Goal: Task Accomplishment & Management: Use online tool/utility

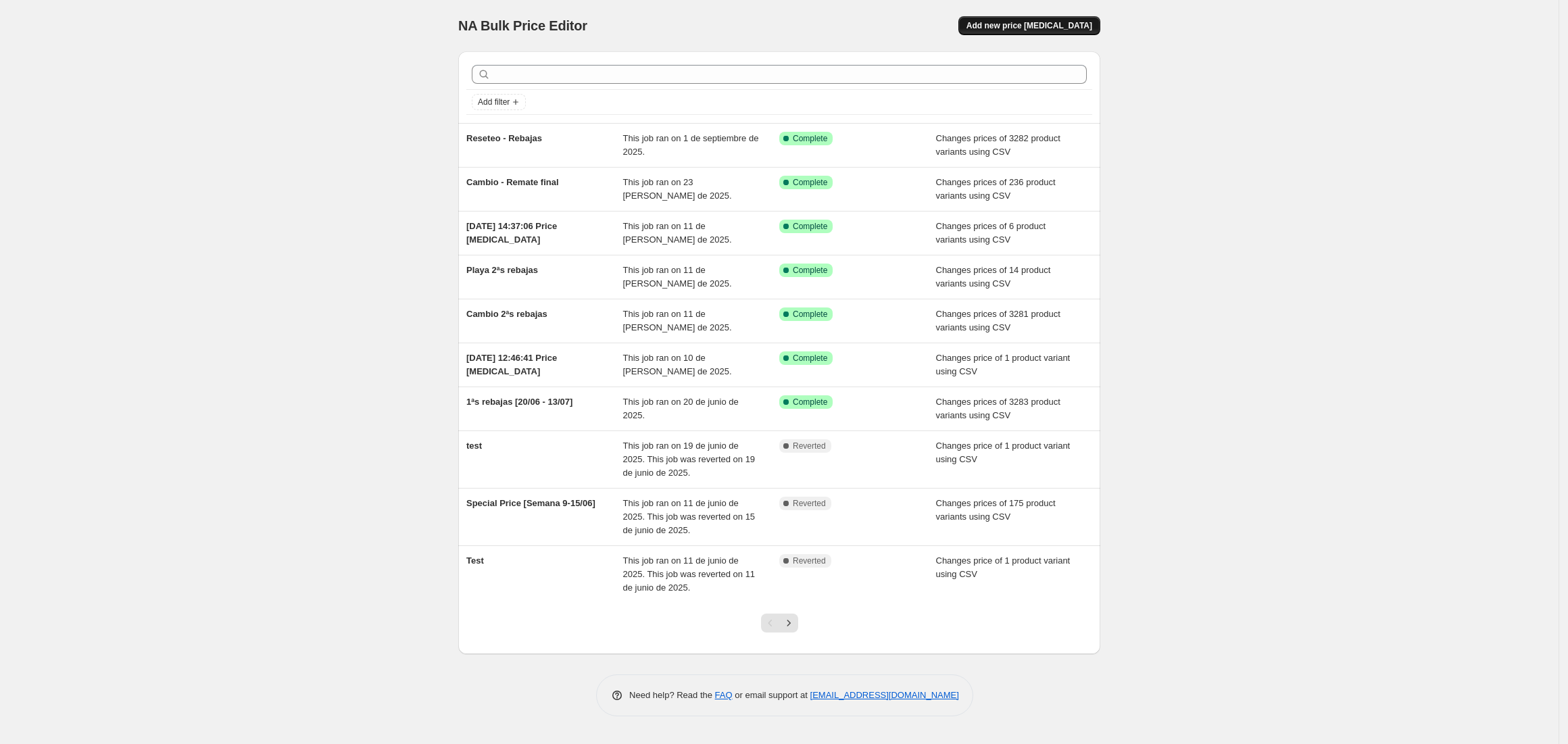
click at [1014, 21] on span "Add new price [MEDICAL_DATA]" at bounding box center [1030, 26] width 126 height 11
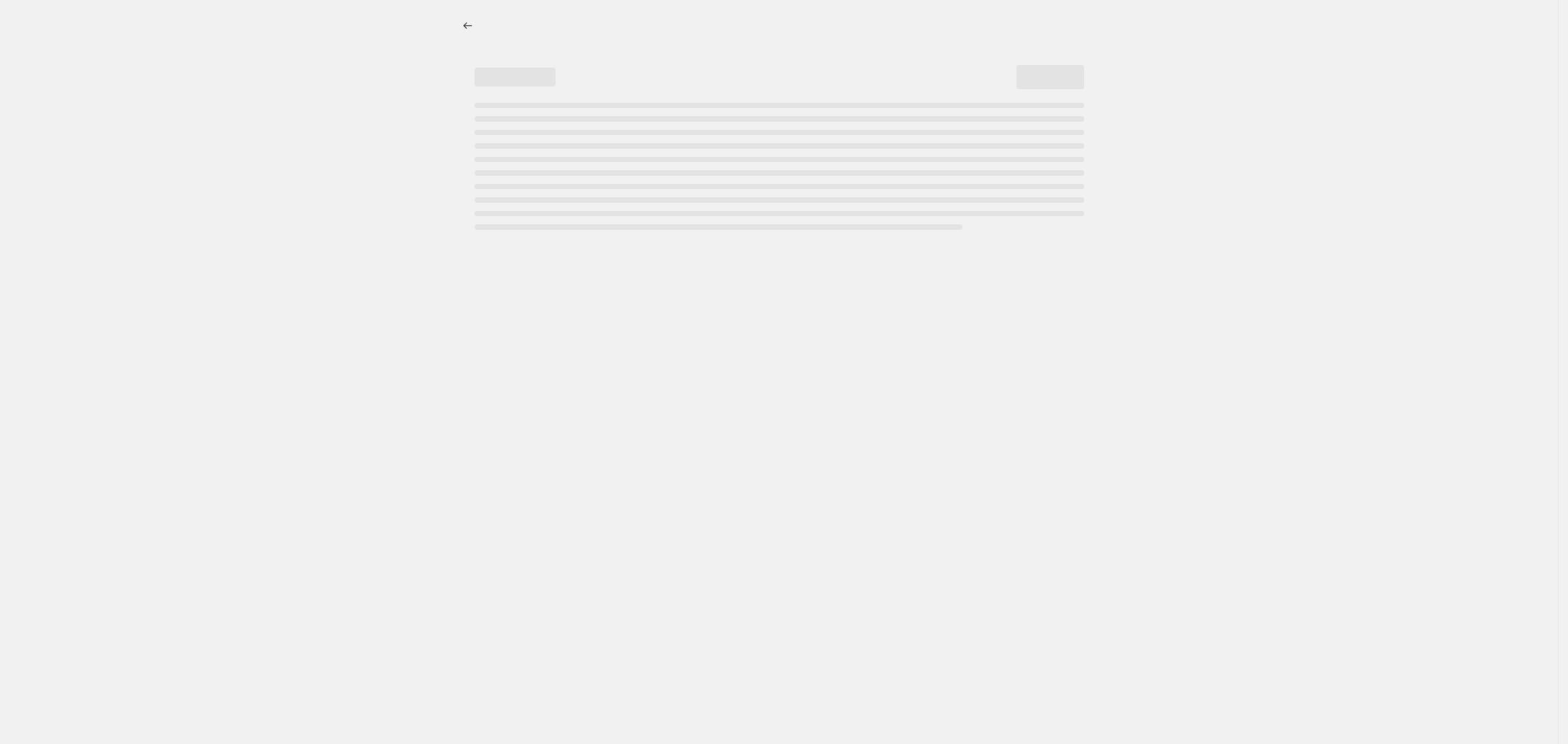
select select "percentage"
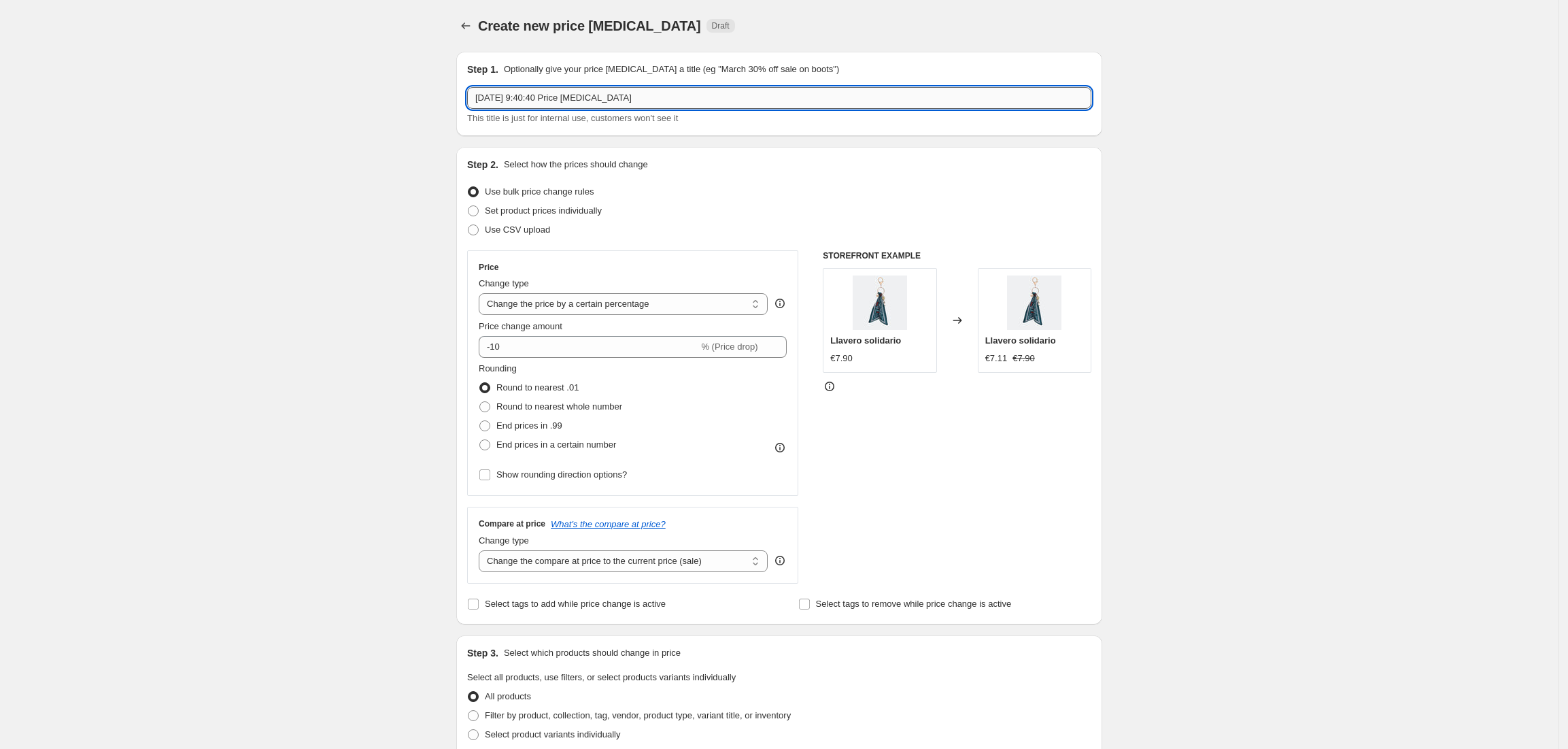
click at [588, 95] on input "[DATE] 9:40:40 Price [MEDICAL_DATA]" at bounding box center [779, 98] width 624 height 21
type input "Special prices [17/09]"
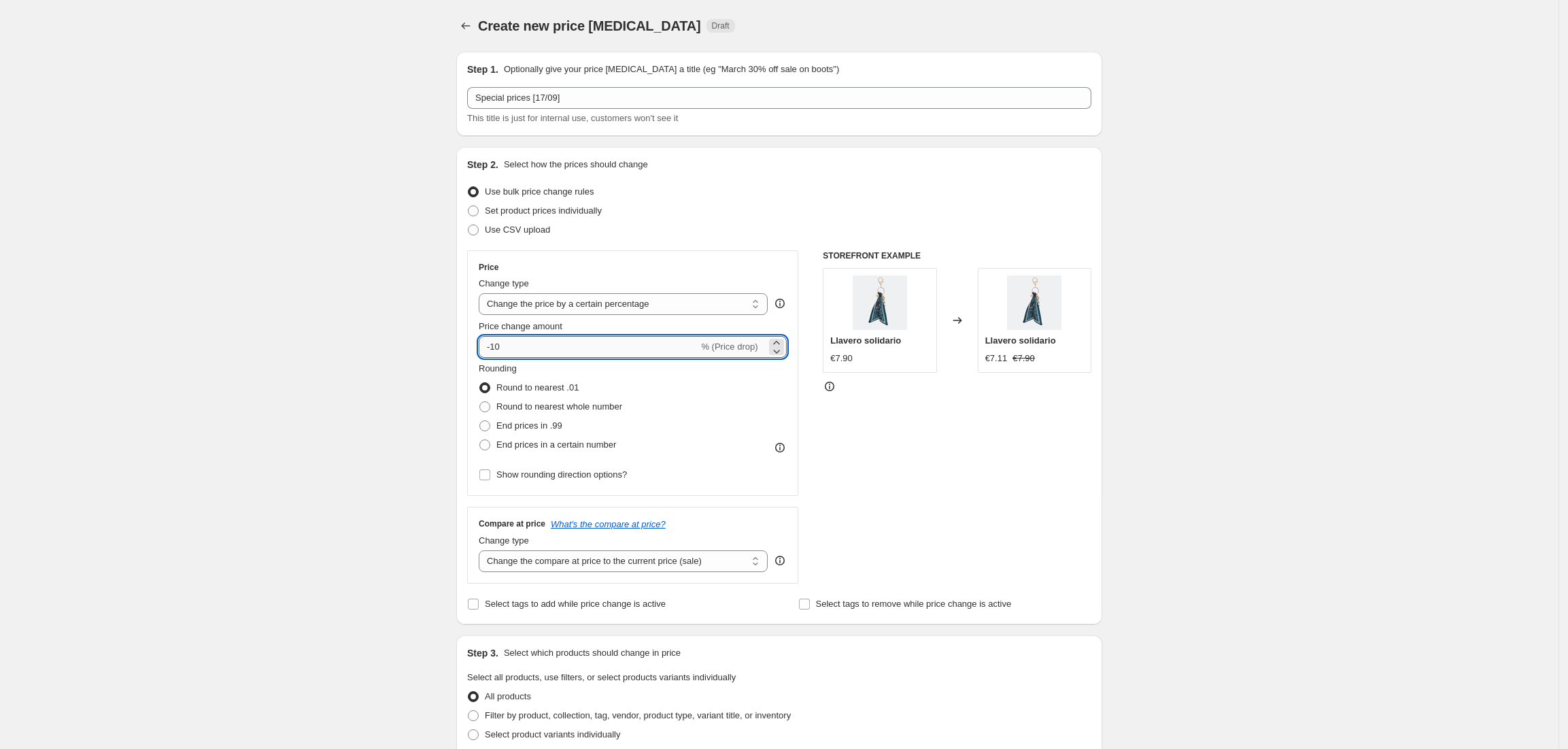
click at [655, 345] on input "-10" at bounding box center [589, 346] width 219 height 21
type input "-1"
type input "-20"
click at [395, 373] on div "Create new price [MEDICAL_DATA]. This page is ready Create new price [MEDICAL_D…" at bounding box center [779, 699] width 1559 height 1399
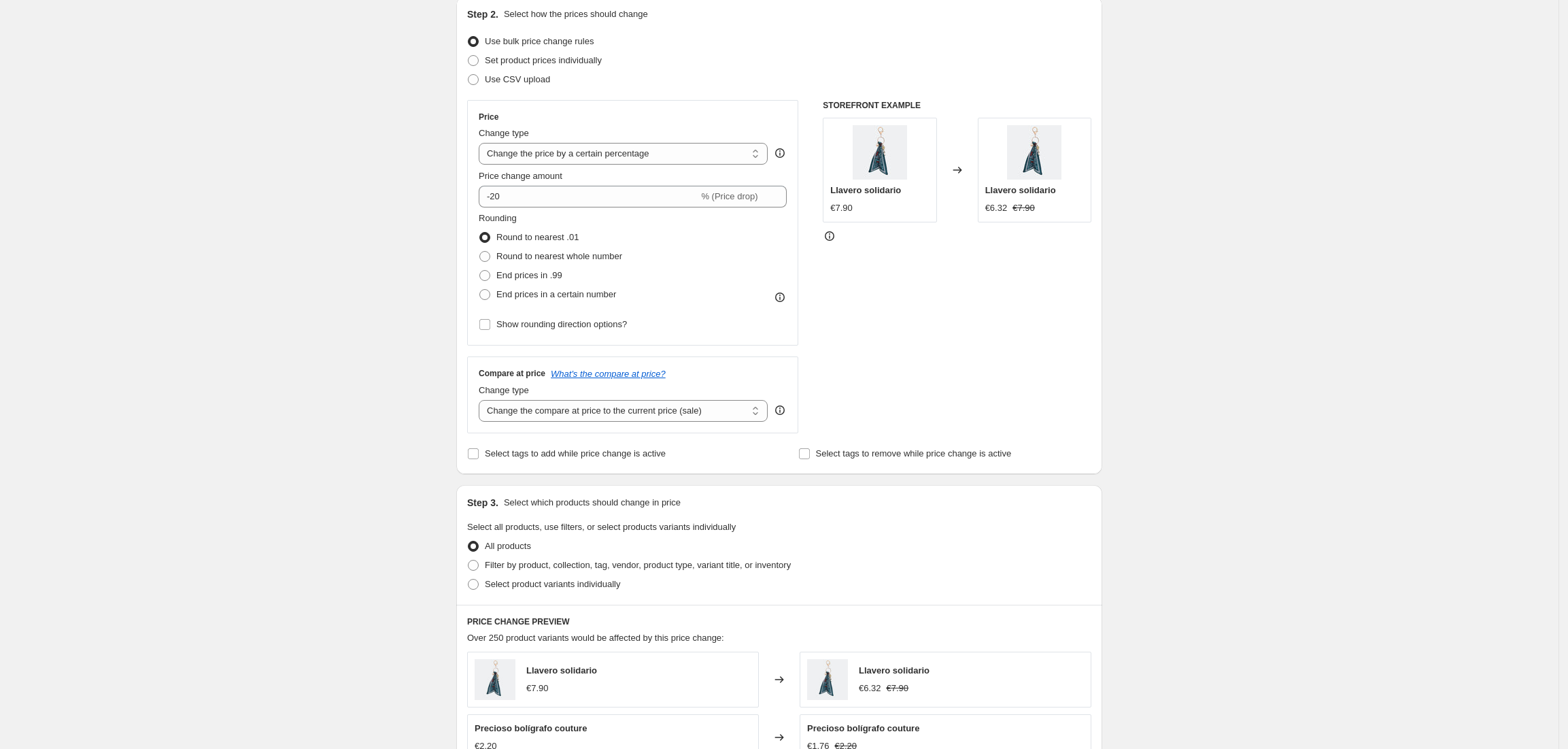
scroll to position [181, 0]
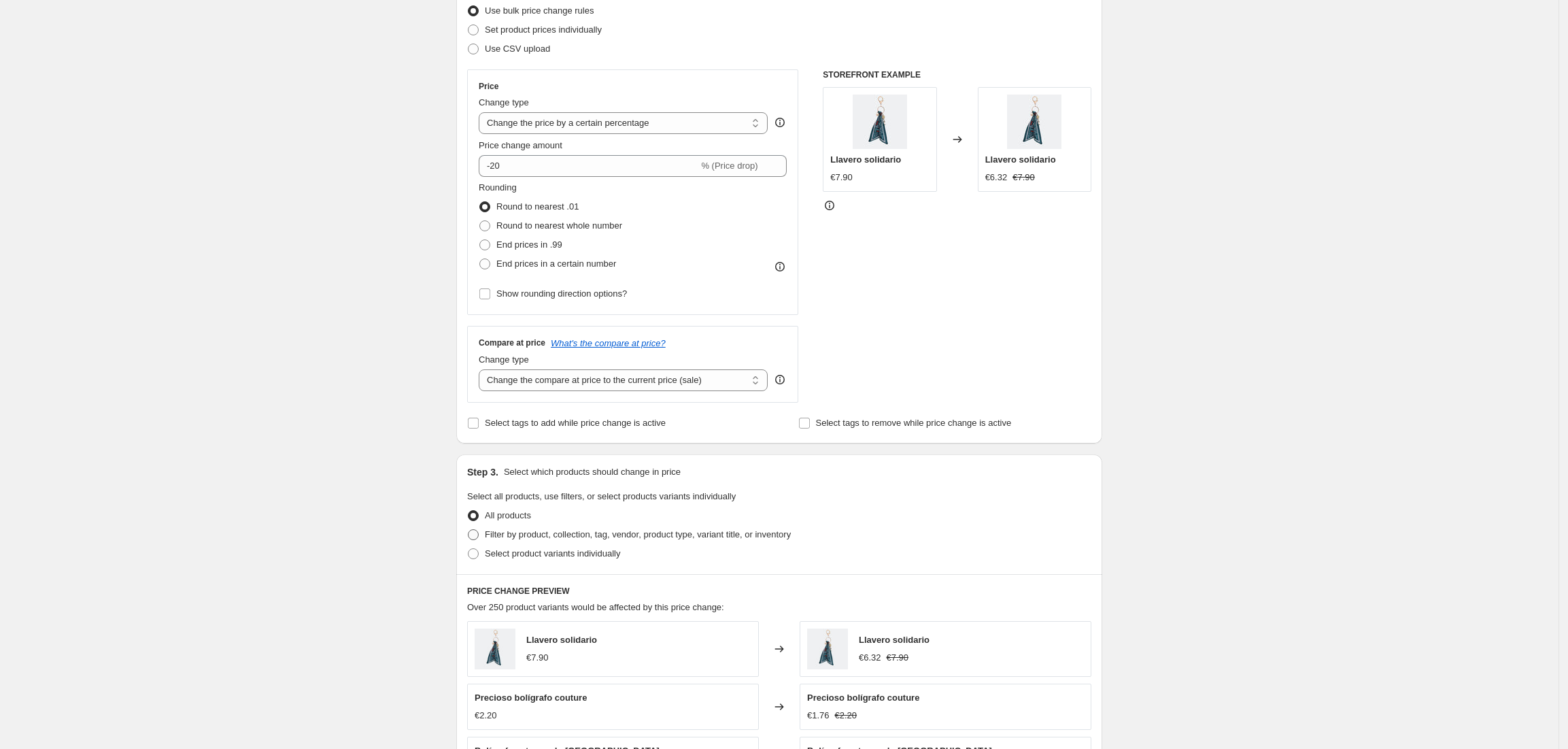
click at [567, 536] on span "Filter by product, collection, tag, vendor, product type, variant title, or inv…" at bounding box center [637, 534] width 306 height 10
click at [469, 530] on input "Filter by product, collection, tag, vendor, product type, variant title, or inv…" at bounding box center [468, 529] width 1 height 1
radio input "true"
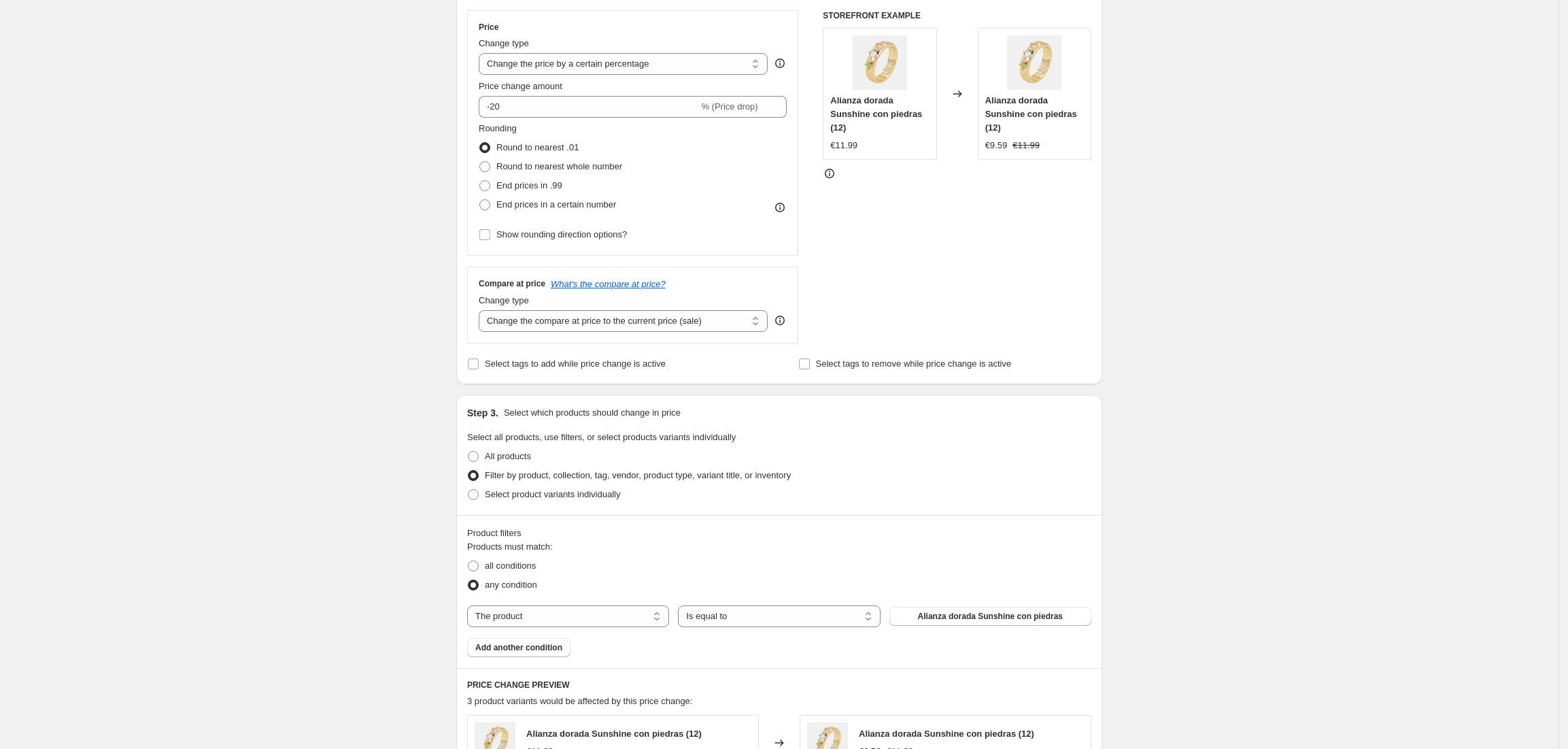
scroll to position [272, 0]
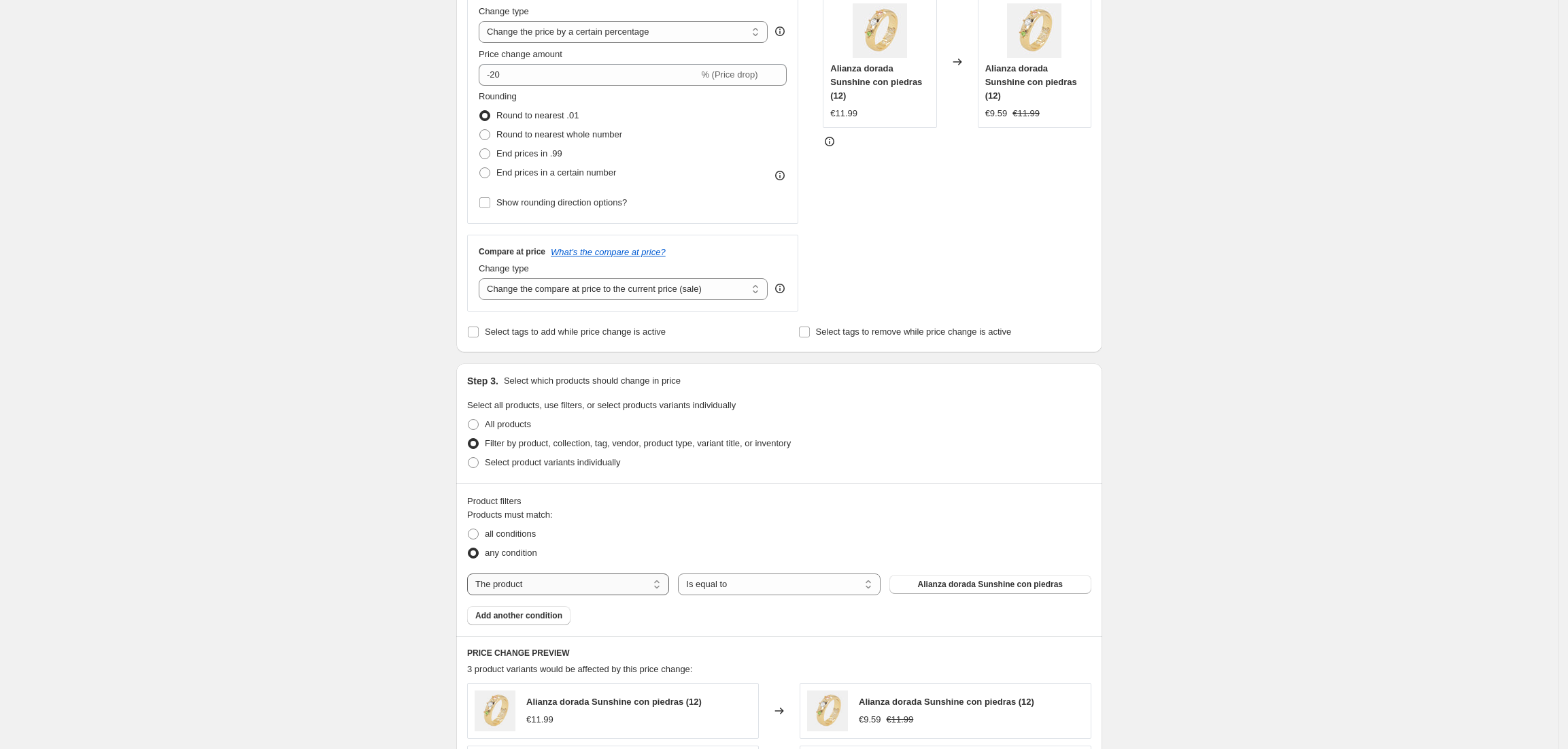
click at [566, 582] on select "The product The product's collection The product's tag The product's vendor The…" at bounding box center [568, 584] width 202 height 21
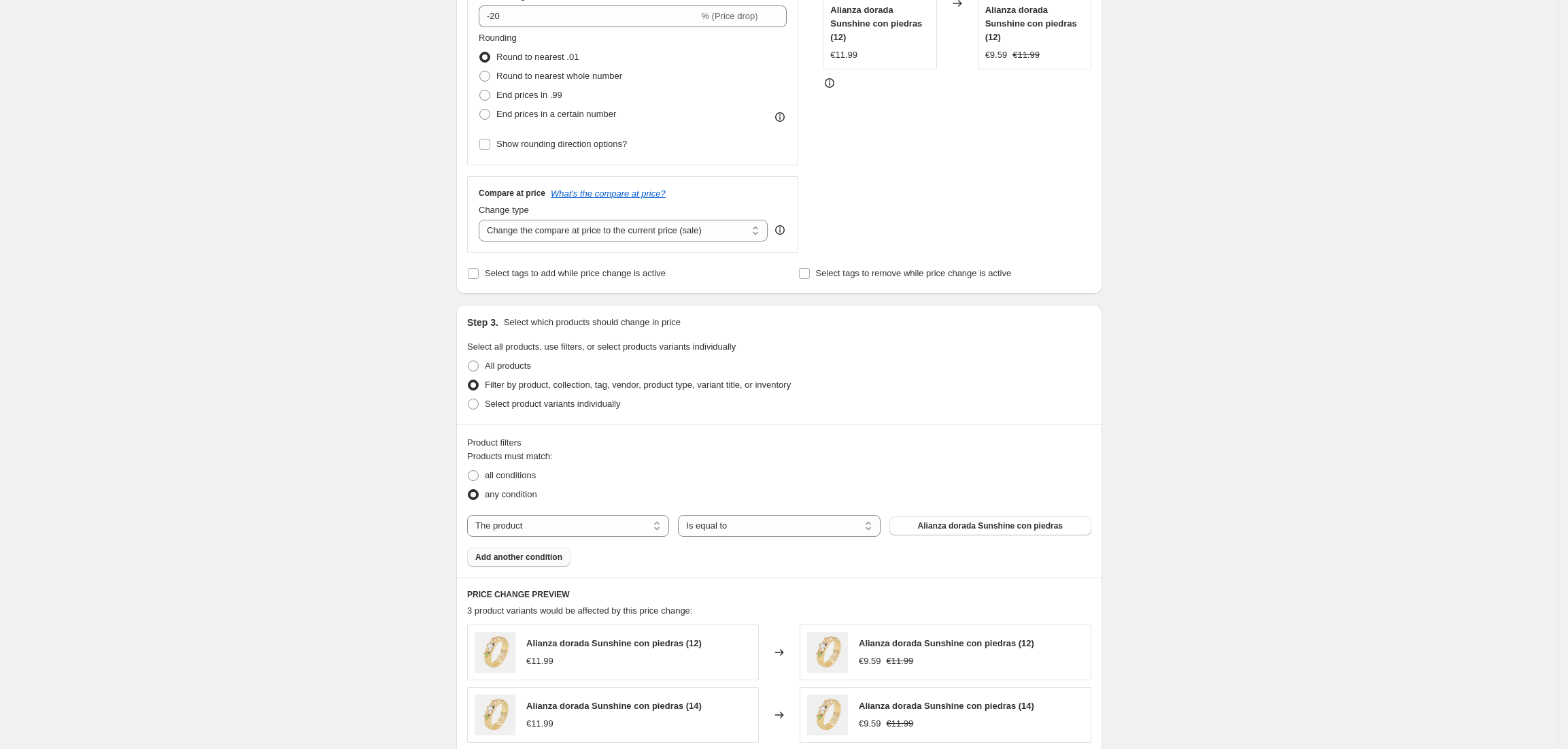
scroll to position [363, 0]
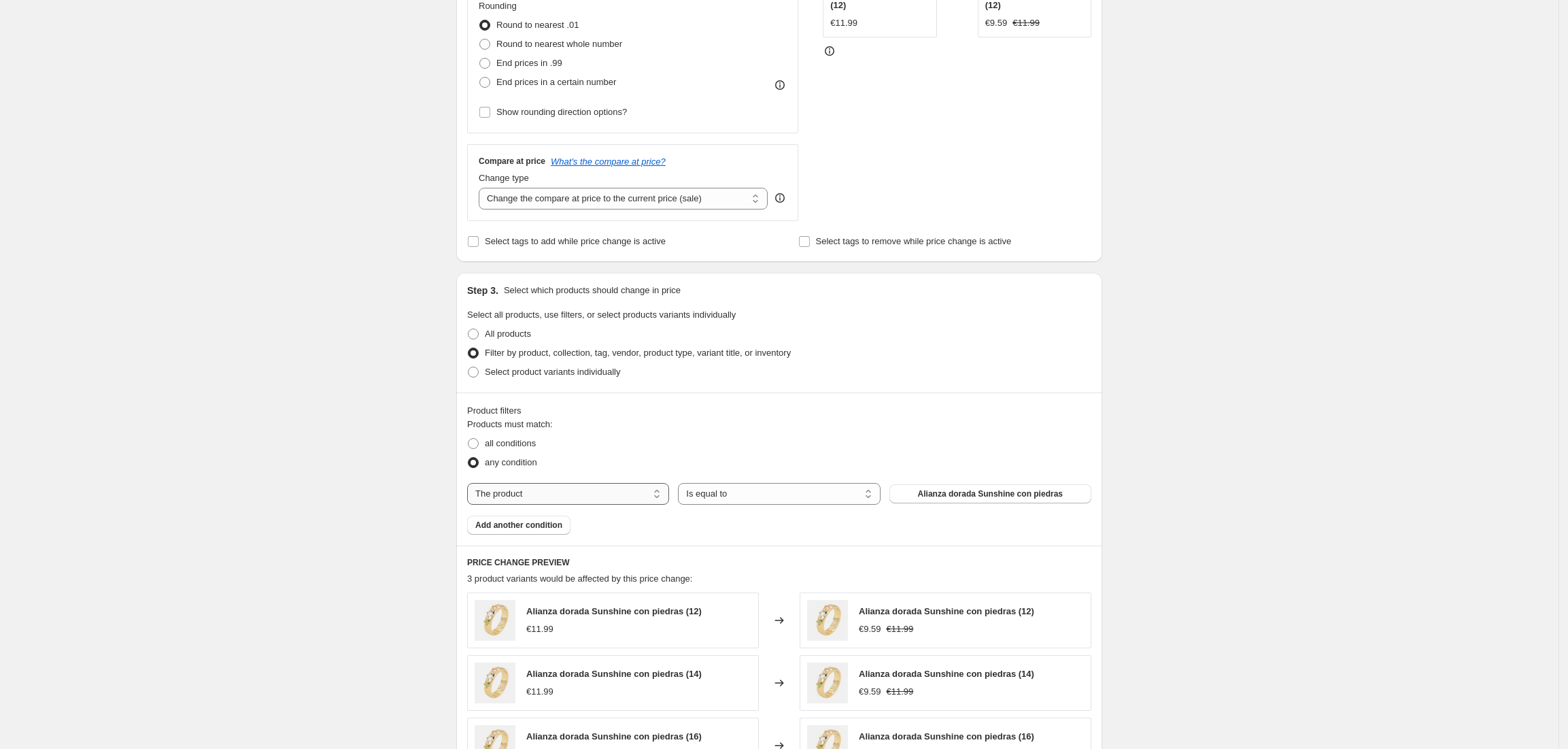
click at [561, 505] on select "The product The product's collection The product's tag The product's vendor The…" at bounding box center [568, 493] width 202 height 21
select select "collection"
click at [804, 489] on select "Is equal to Is not equal to" at bounding box center [779, 493] width 202 height 21
click at [987, 499] on span "Carrusel Total-look Home" at bounding box center [990, 494] width 99 height 11
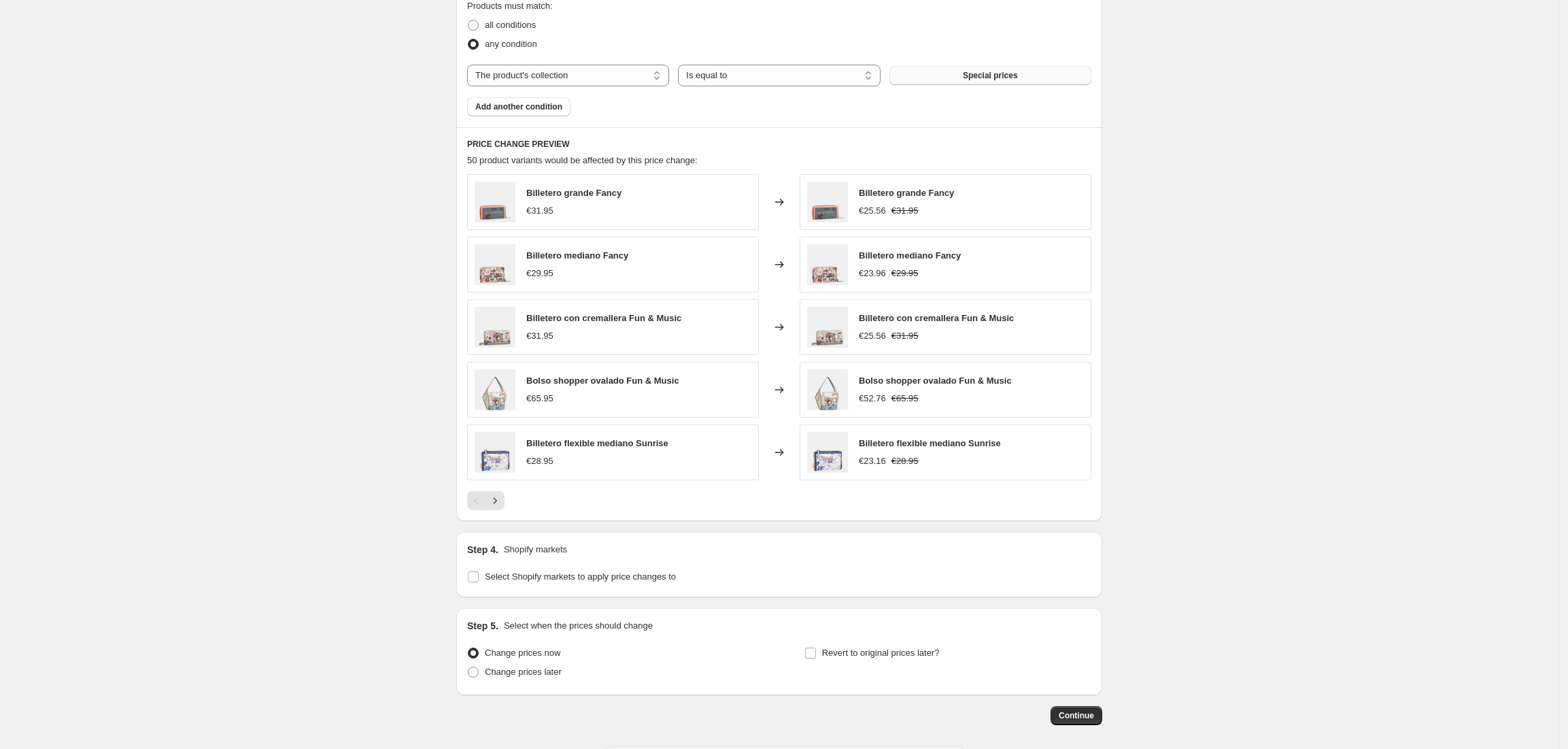
scroll to position [844, 0]
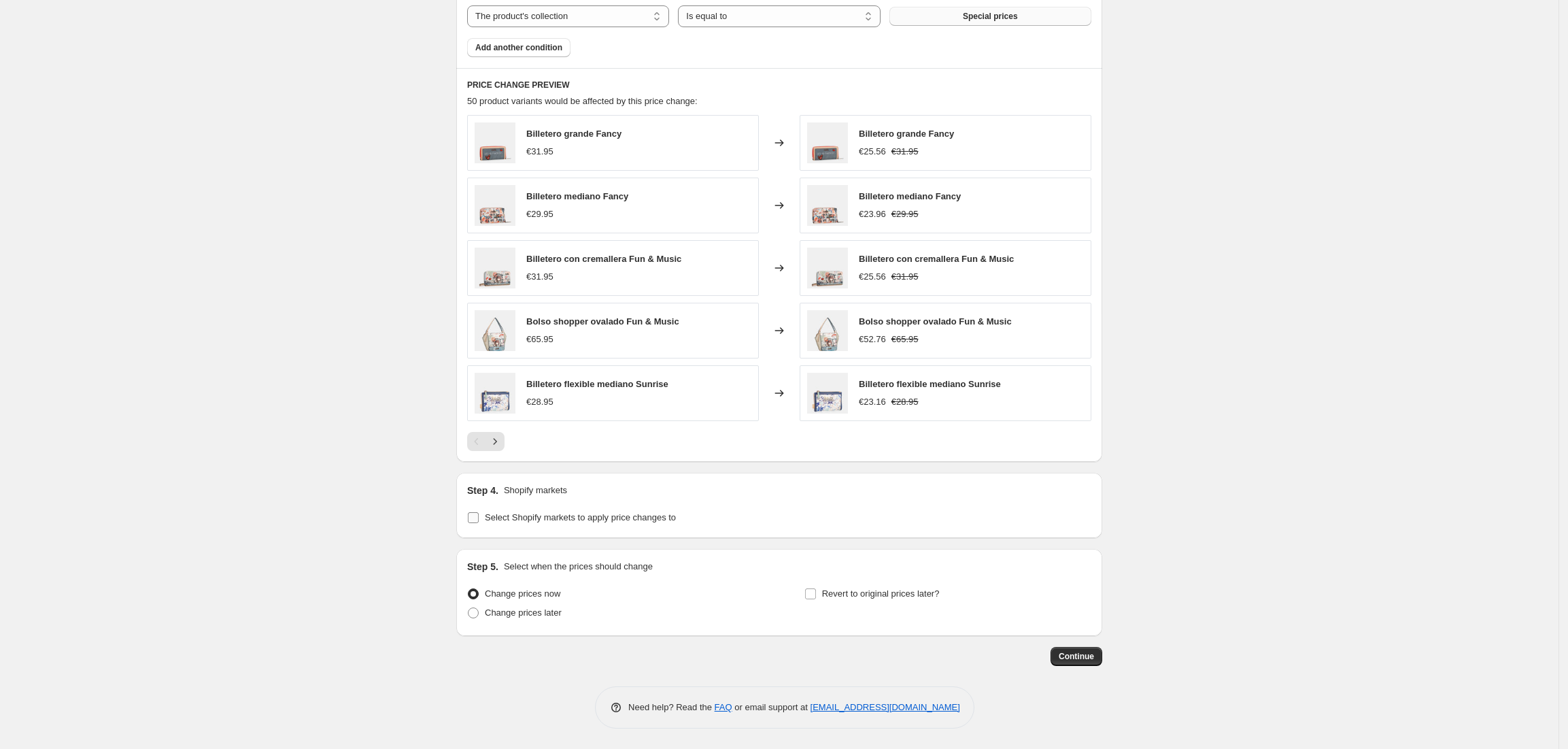
click at [544, 517] on span "Select Shopify markets to apply price changes to" at bounding box center [580, 517] width 191 height 10
click at [479, 517] on input "Select Shopify markets to apply price changes to" at bounding box center [473, 517] width 11 height 11
checkbox input "true"
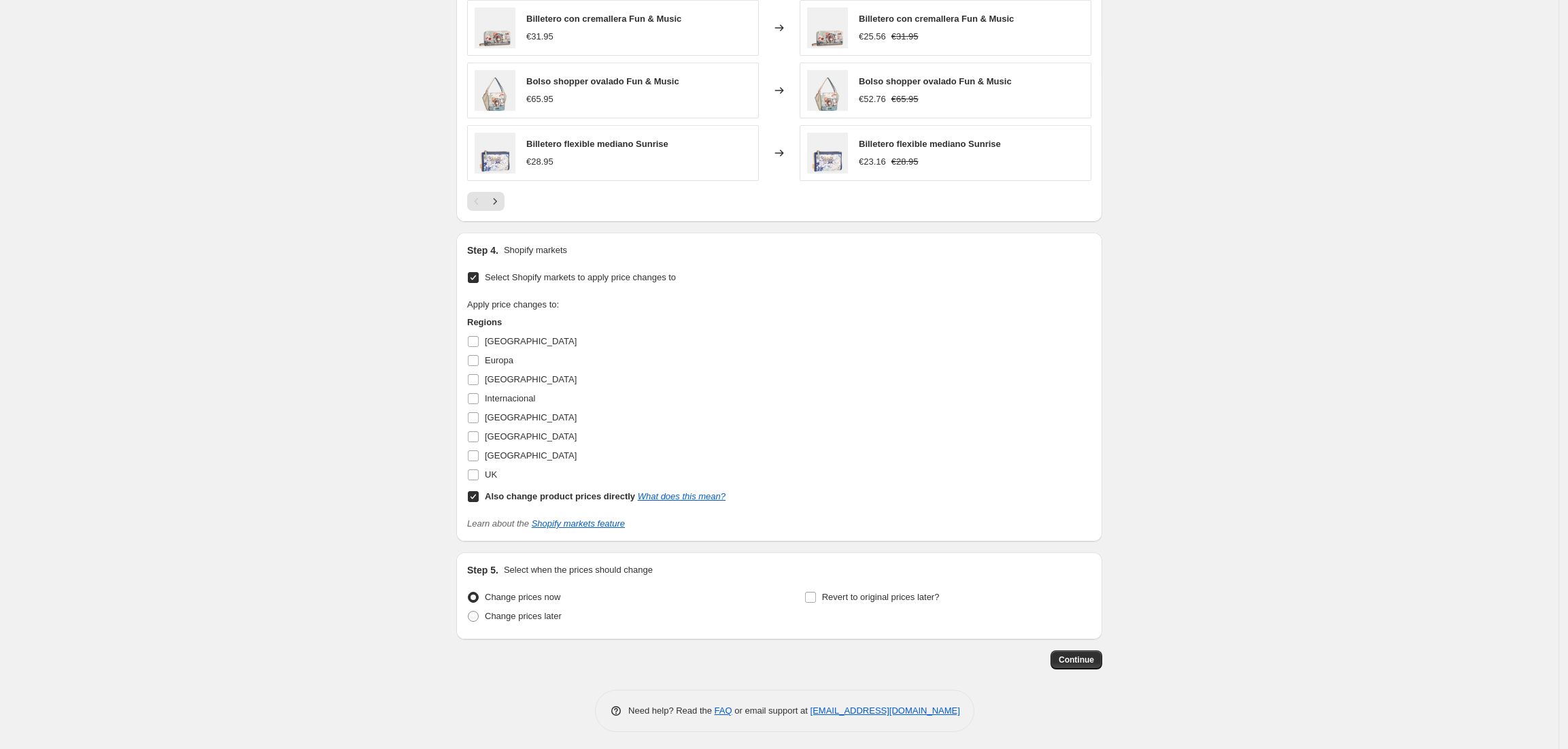
scroll to position [1088, 0]
click at [510, 495] on b "Also change product prices directly" at bounding box center [560, 493] width 150 height 10
click at [479, 495] on input "Also change product prices directly What does this mean?" at bounding box center [473, 493] width 11 height 11
checkbox input "false"
click at [502, 343] on span "[GEOGRAPHIC_DATA]" at bounding box center [530, 338] width 92 height 10
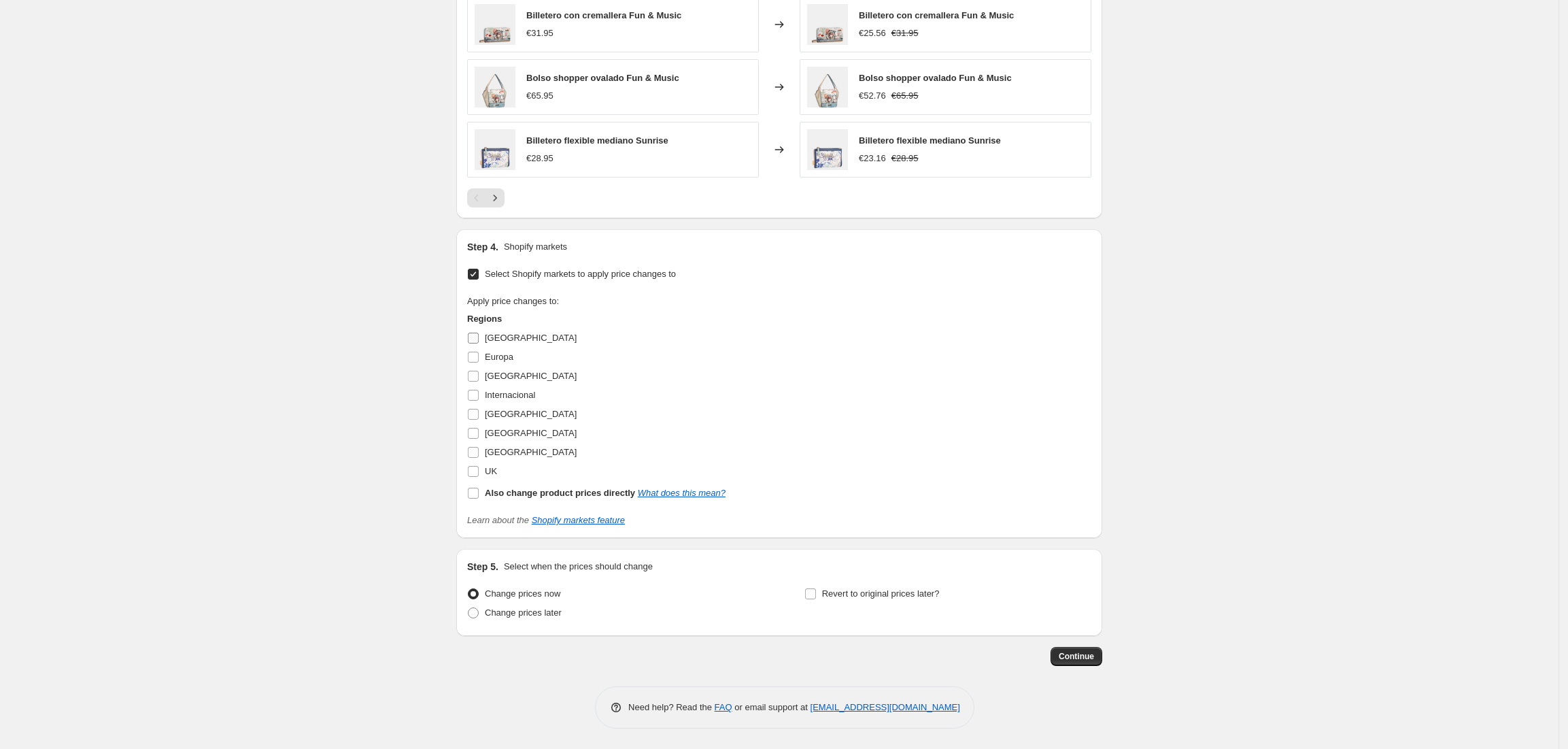
click at [479, 343] on input "[GEOGRAPHIC_DATA]" at bounding box center [473, 338] width 11 height 11
checkbox input "true"
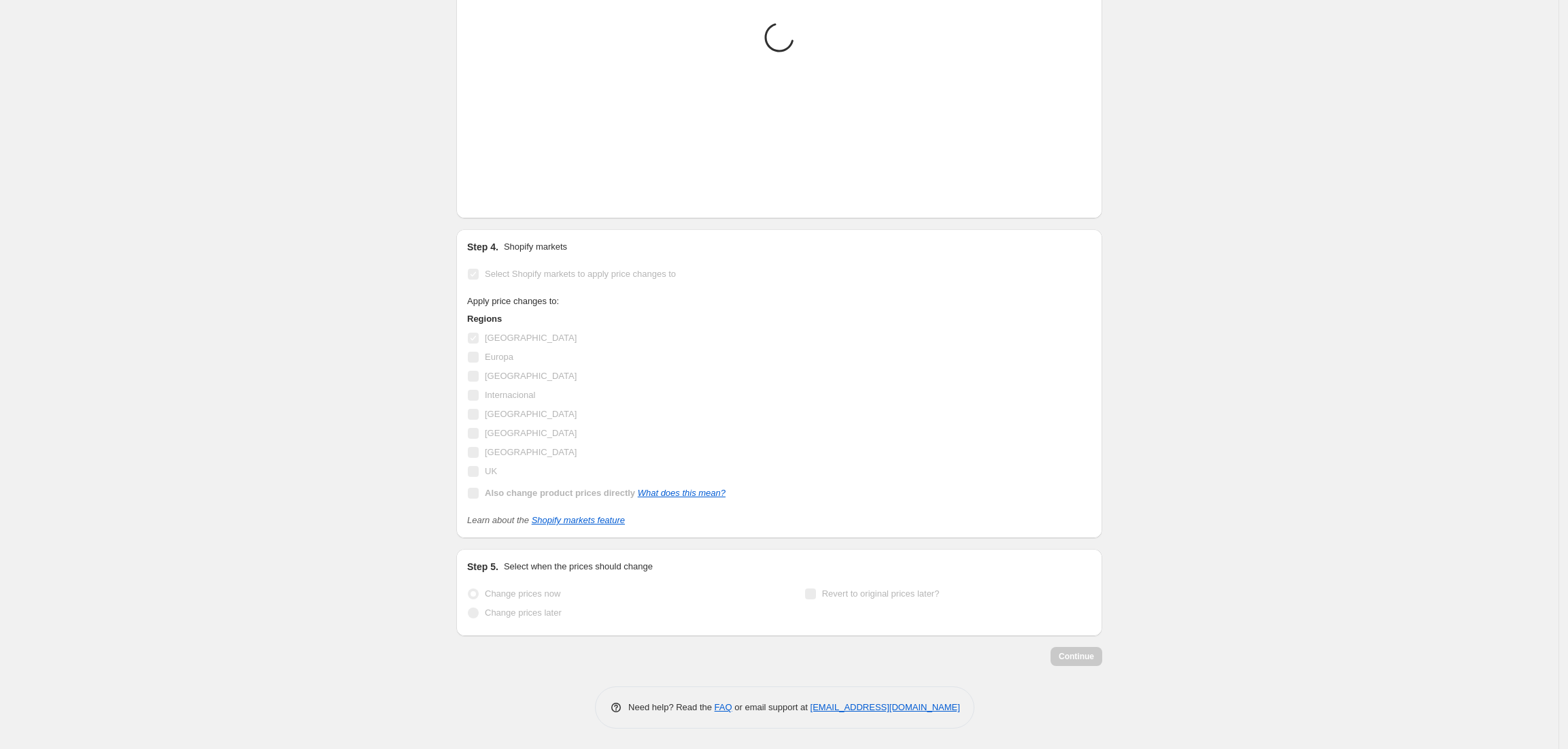
click at [503, 355] on span "Europa" at bounding box center [499, 357] width 28 height 10
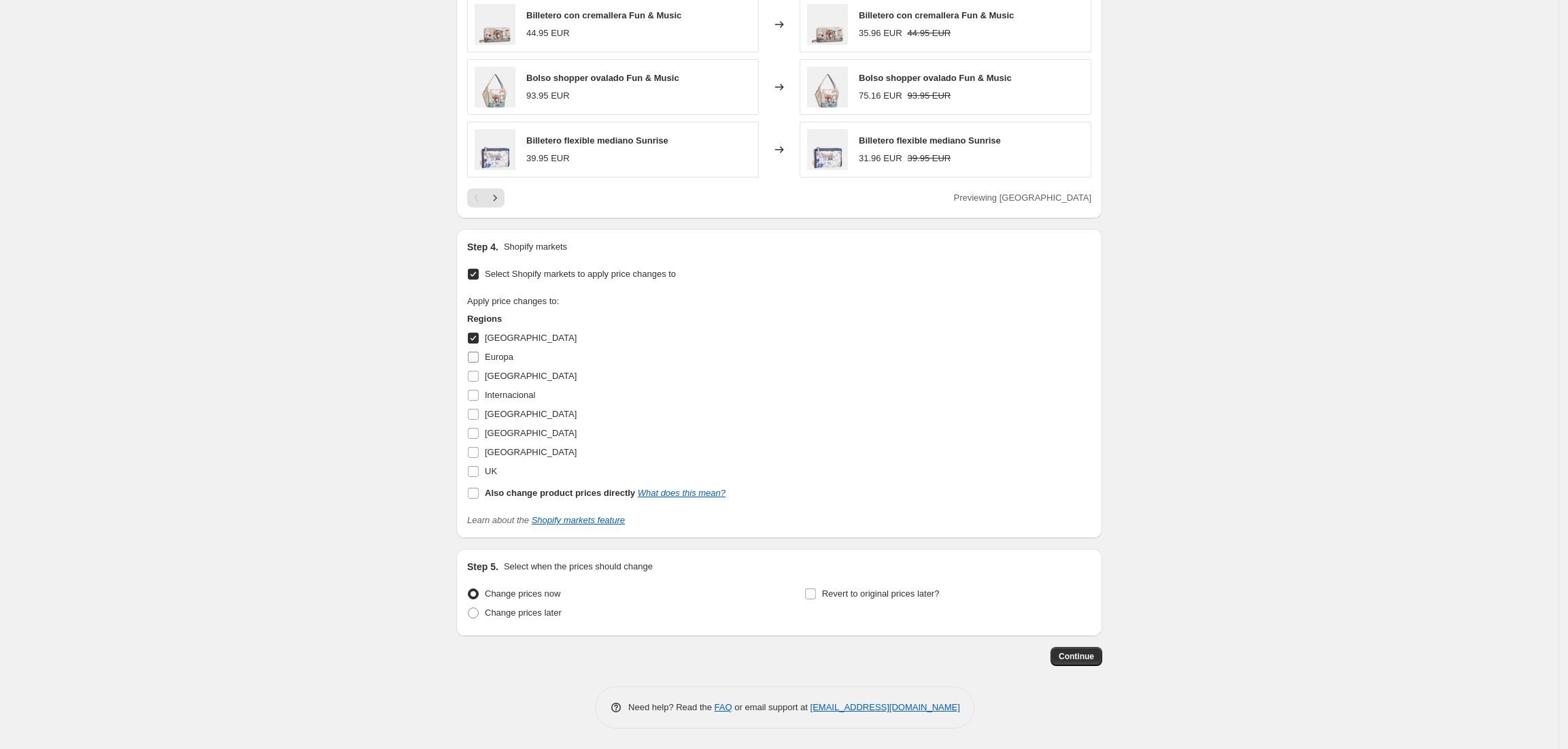
click at [479, 363] on span at bounding box center [473, 357] width 12 height 12
click at [479, 363] on input "Europa" at bounding box center [473, 357] width 11 height 11
checkbox input "true"
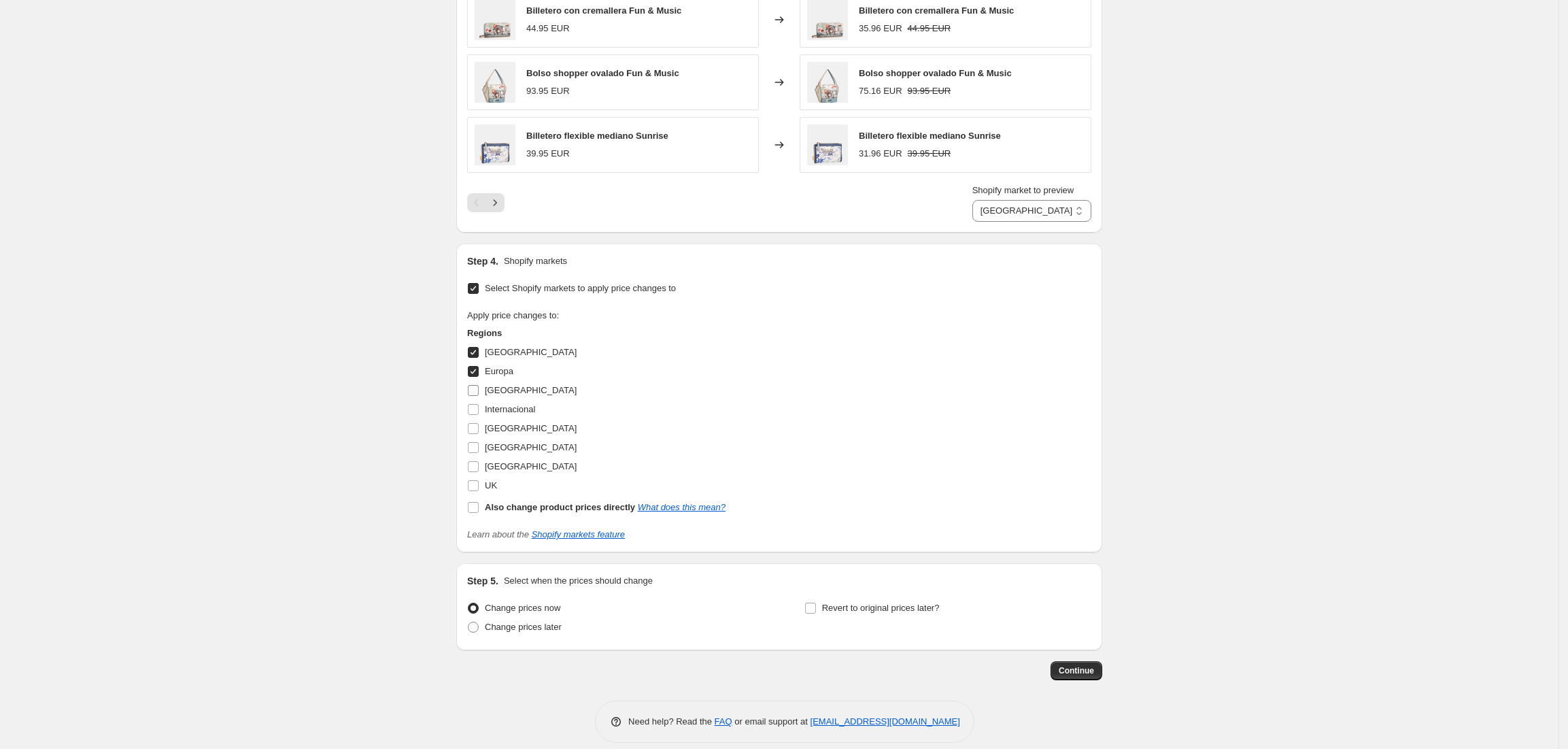
click at [477, 395] on input "[GEOGRAPHIC_DATA]" at bounding box center [473, 390] width 11 height 11
checkbox input "true"
click at [475, 411] on input "Internacional" at bounding box center [473, 409] width 11 height 11
checkbox input "true"
click at [474, 428] on input "[GEOGRAPHIC_DATA]" at bounding box center [473, 428] width 11 height 11
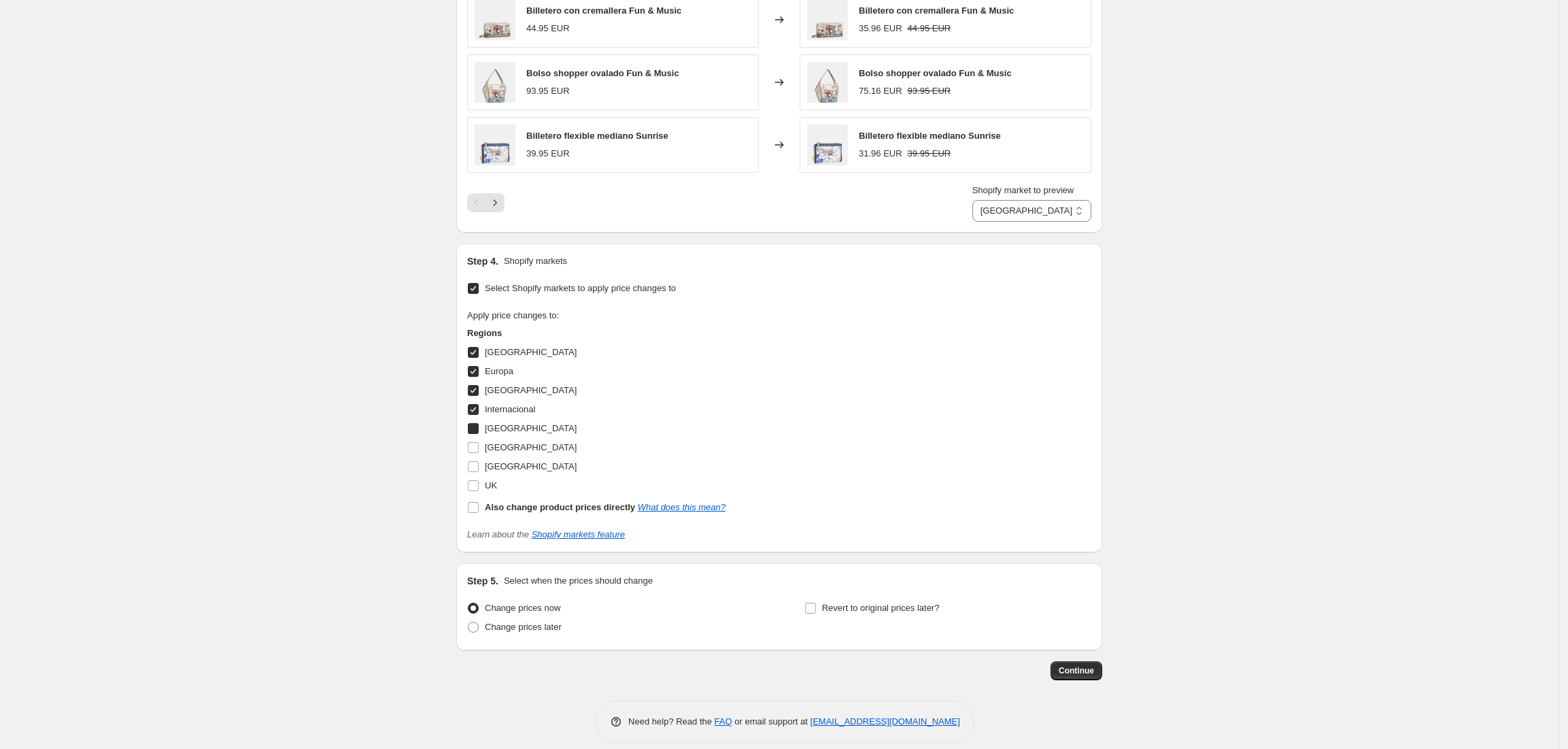
checkbox input "true"
click at [474, 449] on input "[GEOGRAPHIC_DATA]" at bounding box center [473, 447] width 11 height 11
checkbox input "true"
click at [474, 469] on input "[GEOGRAPHIC_DATA]" at bounding box center [473, 466] width 11 height 11
checkbox input "true"
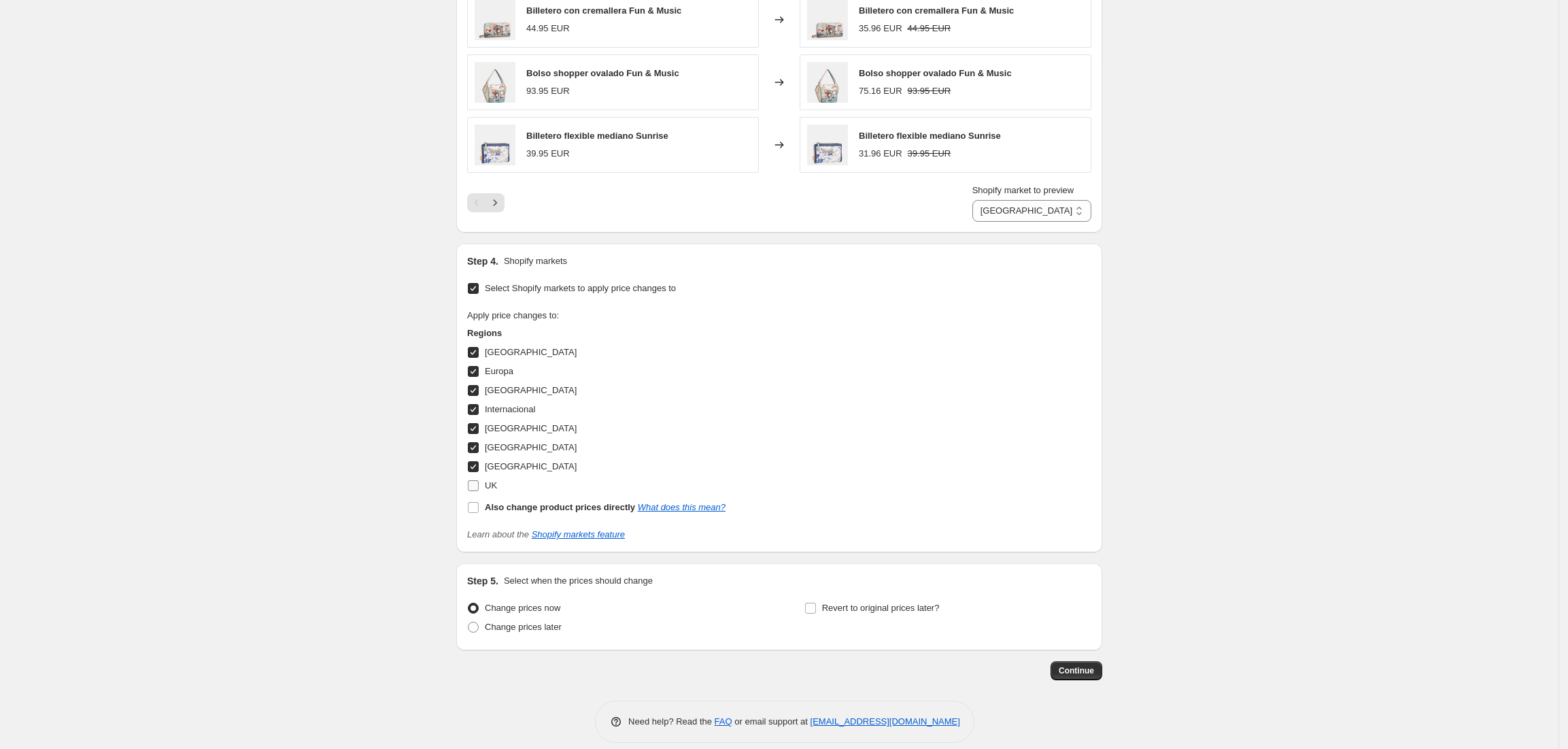
click at [476, 482] on label "UK" at bounding box center [482, 485] width 30 height 19
click at [476, 482] on input "UK" at bounding box center [473, 485] width 11 height 11
checkbox input "true"
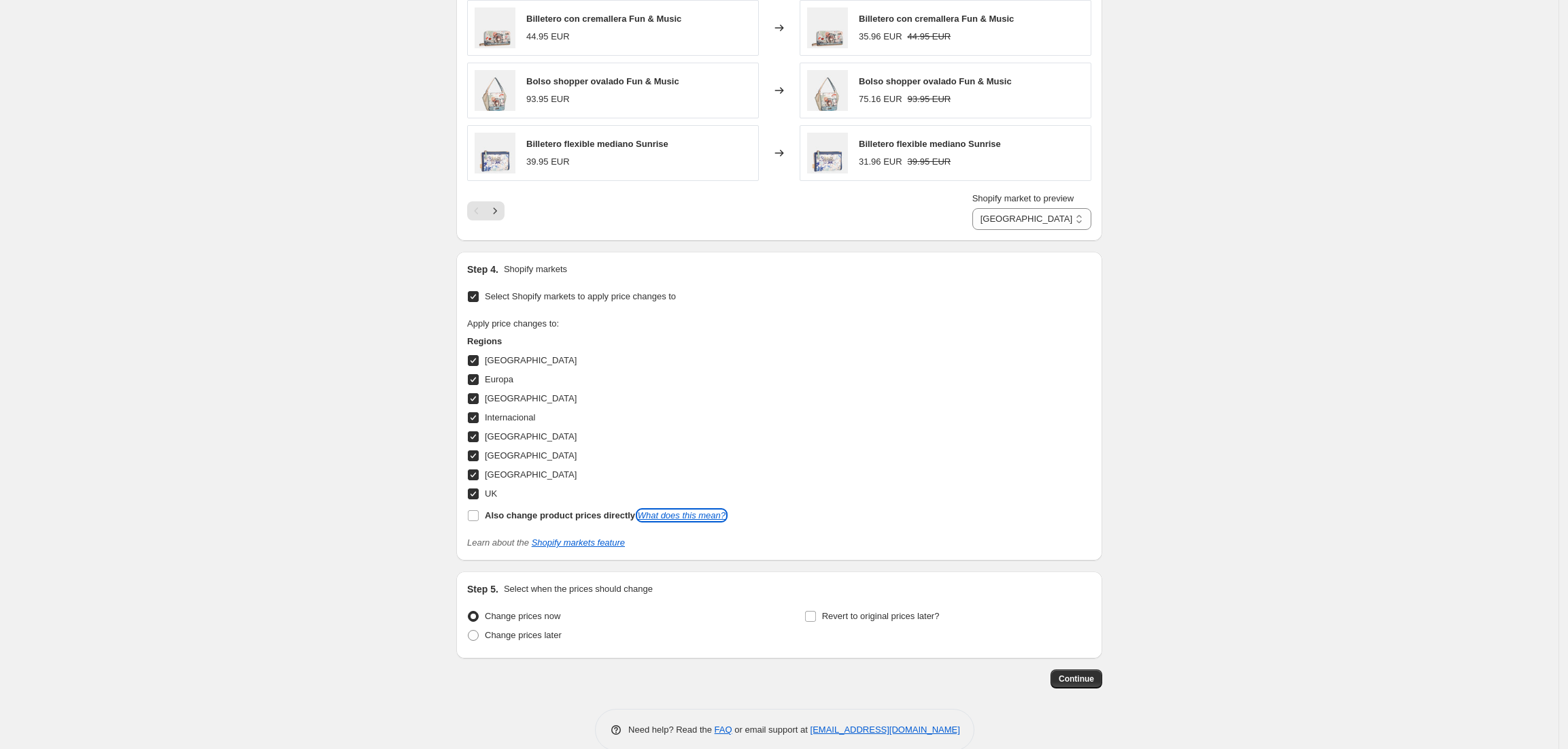
scroll to position [1107, 0]
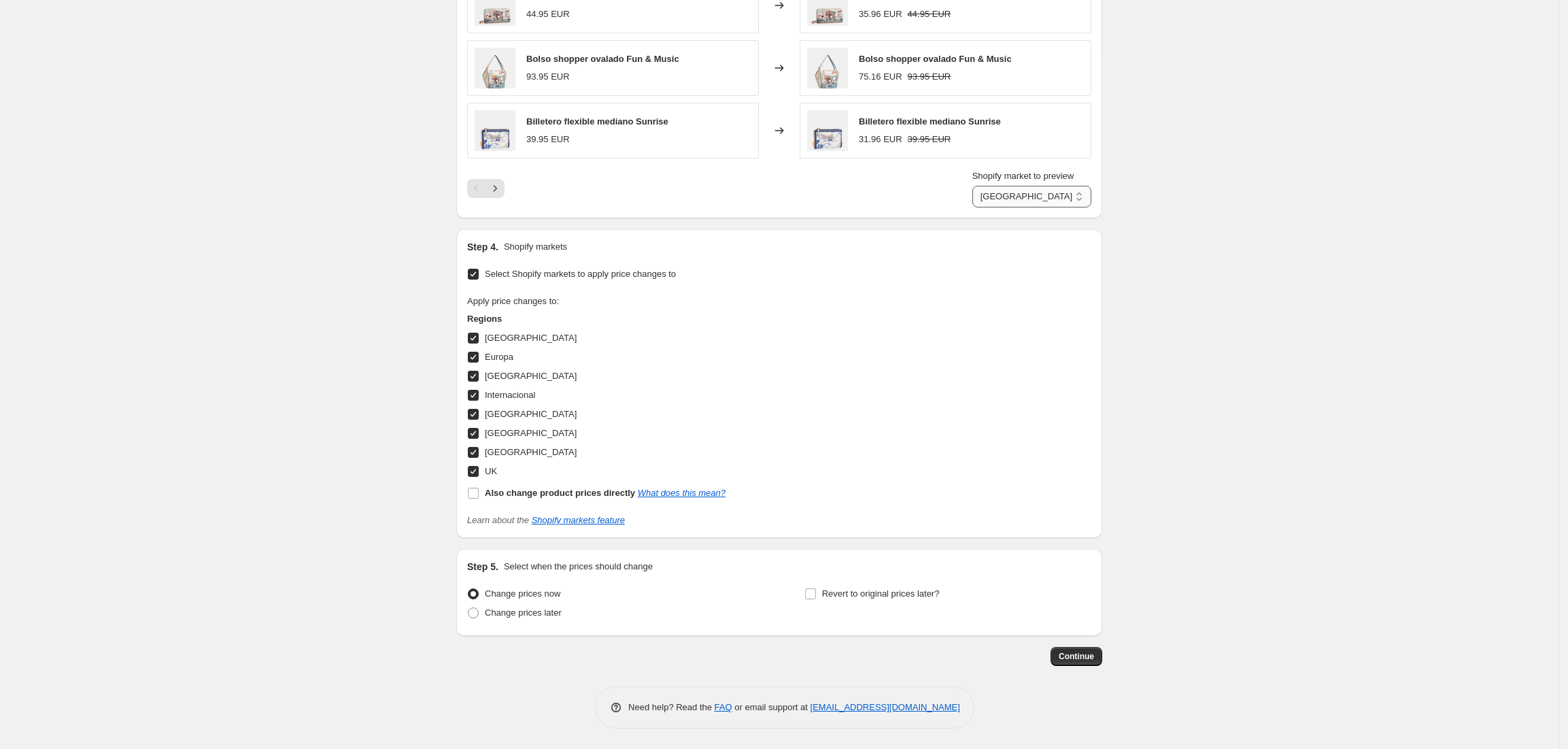
click at [1064, 194] on select "[GEOGRAPHIC_DATA] [GEOGRAPHIC_DATA] [GEOGRAPHIC_DATA] Internacional [GEOGRAPHIC…" at bounding box center [1032, 196] width 119 height 21
click at [993, 186] on select "[GEOGRAPHIC_DATA] [GEOGRAPHIC_DATA] [GEOGRAPHIC_DATA] Internacional [GEOGRAPHIC…" at bounding box center [1032, 196] width 119 height 21
click at [1053, 202] on select "[GEOGRAPHIC_DATA] [GEOGRAPHIC_DATA] [GEOGRAPHIC_DATA] Internacional [GEOGRAPHIC…" at bounding box center [1032, 196] width 119 height 21
select select "1344372871"
click at [993, 186] on select "[GEOGRAPHIC_DATA] [GEOGRAPHIC_DATA] [GEOGRAPHIC_DATA] Internacional [GEOGRAPHIC…" at bounding box center [1032, 196] width 119 height 21
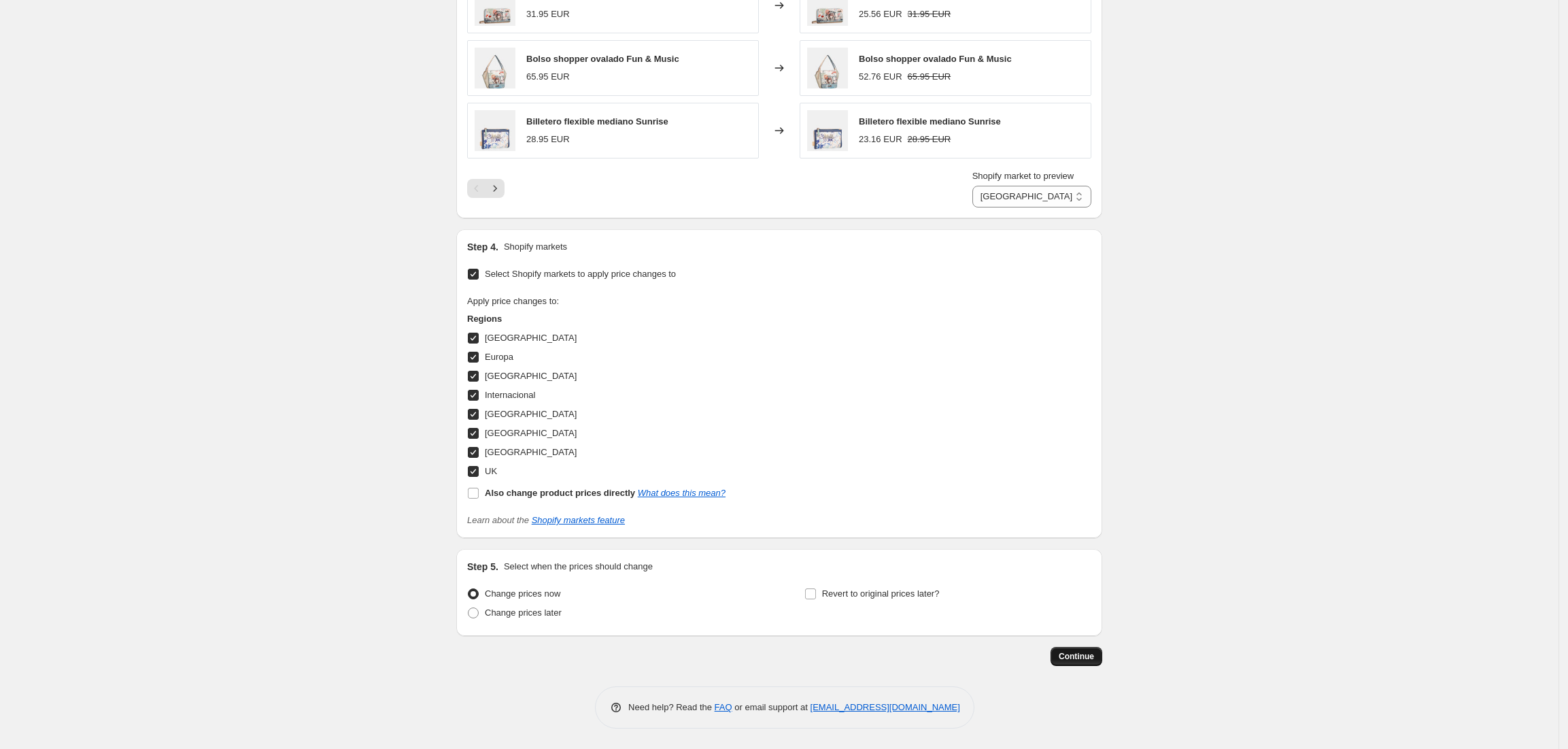
click at [1073, 654] on span "Continue" at bounding box center [1075, 656] width 35 height 11
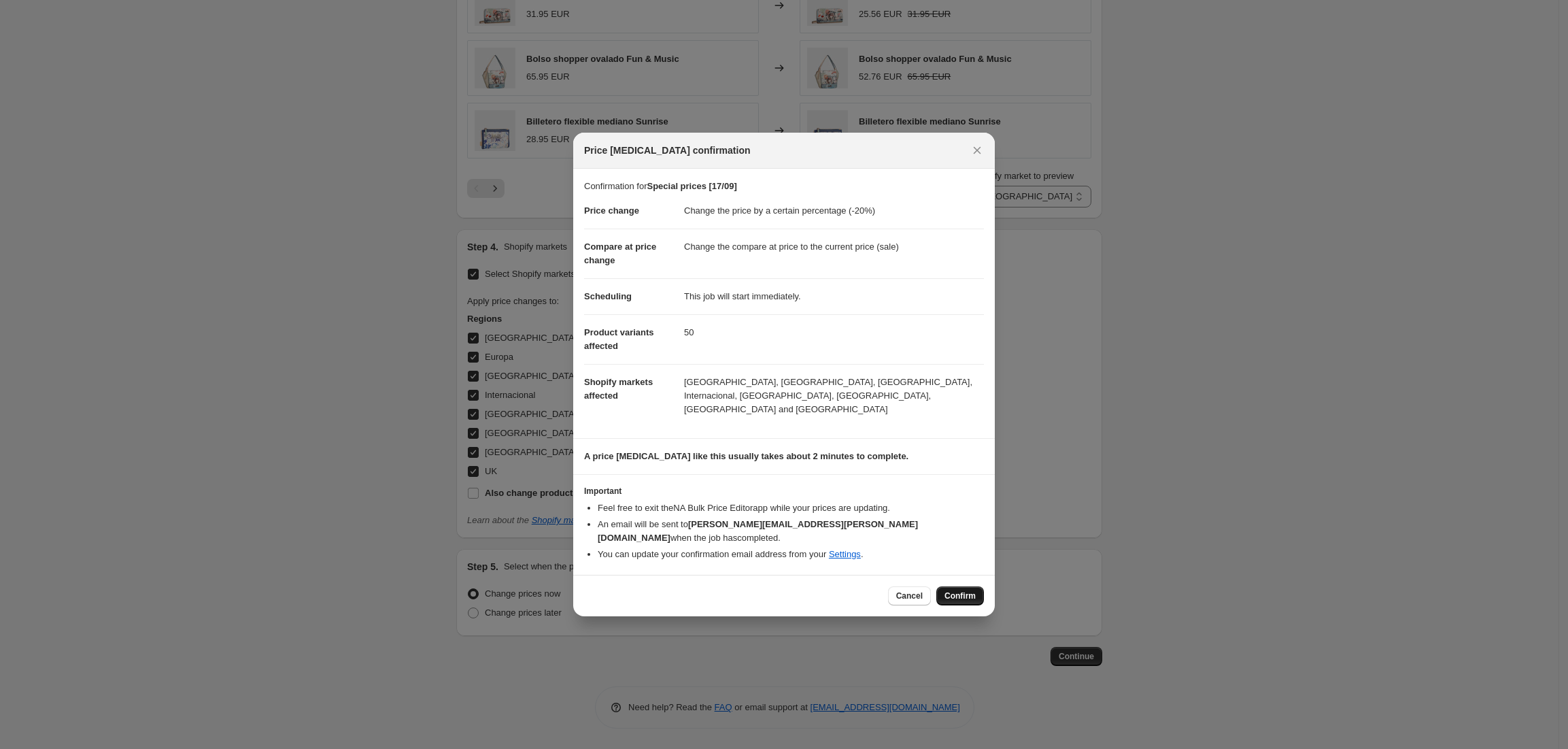
click at [949, 590] on span "Confirm" at bounding box center [960, 596] width 31 height 11
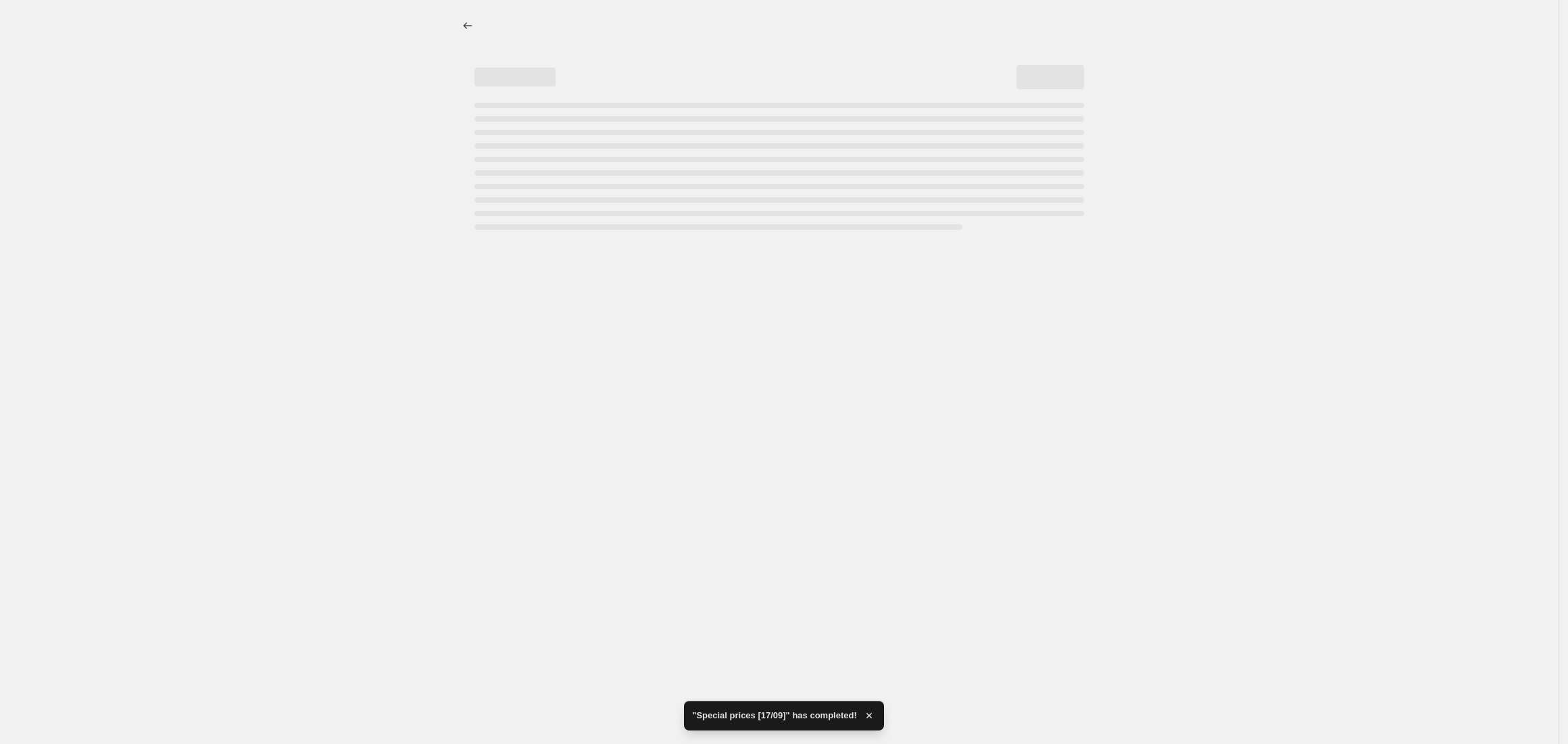
select select "percentage"
select select "collection"
select select "1344372871"
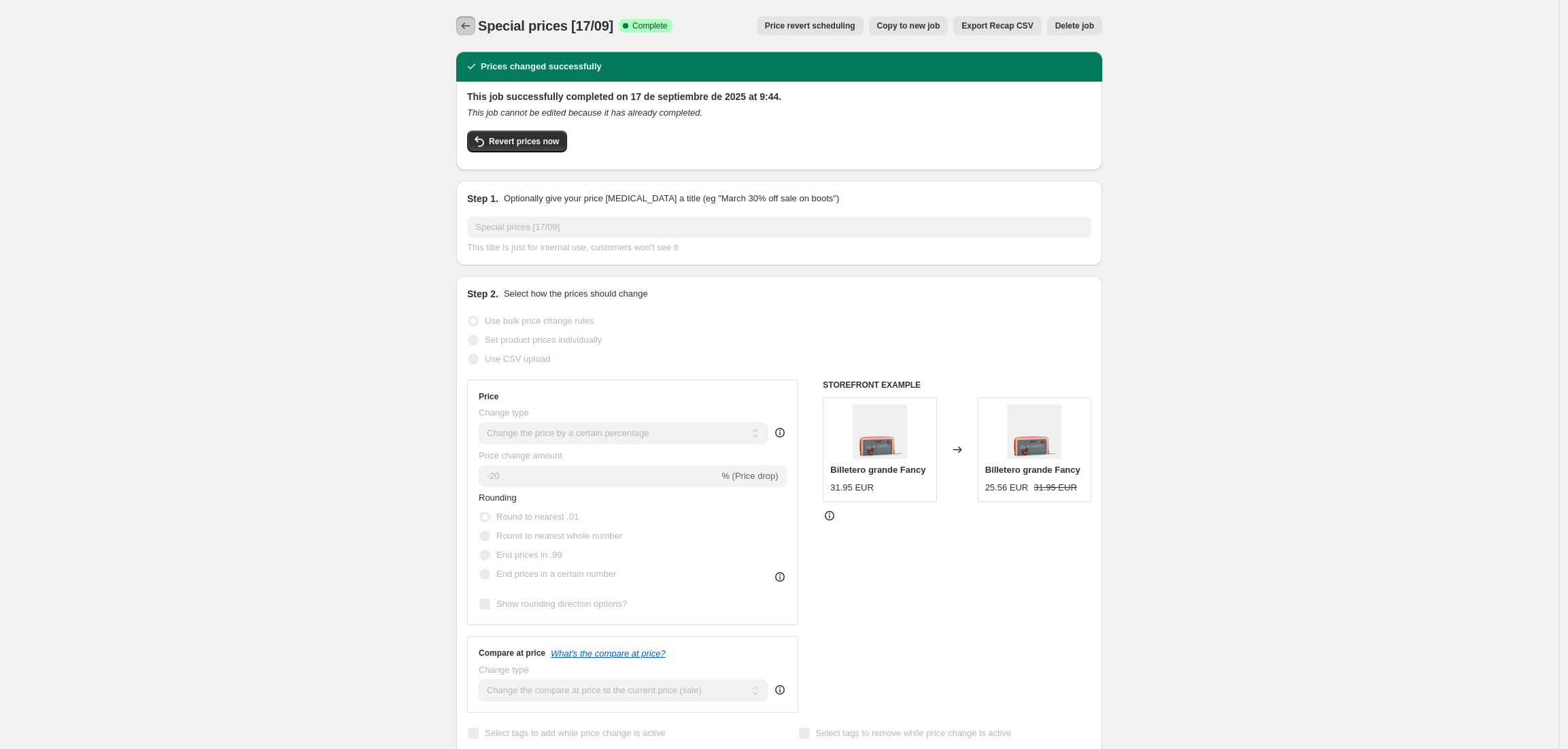
click at [472, 22] on icon "Price change jobs" at bounding box center [466, 26] width 14 height 14
